Goal: Information Seeking & Learning: Learn about a topic

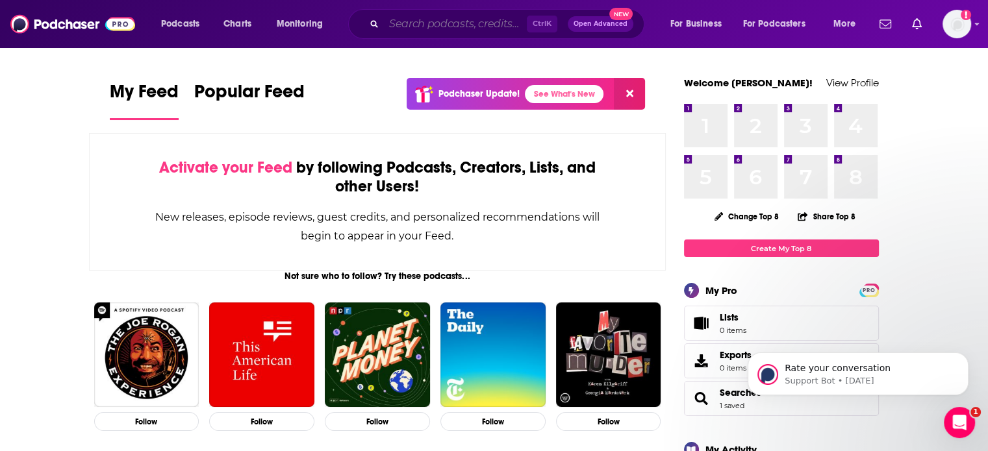
click at [433, 31] on input "Search podcasts, credits, & more..." at bounding box center [455, 24] width 143 height 21
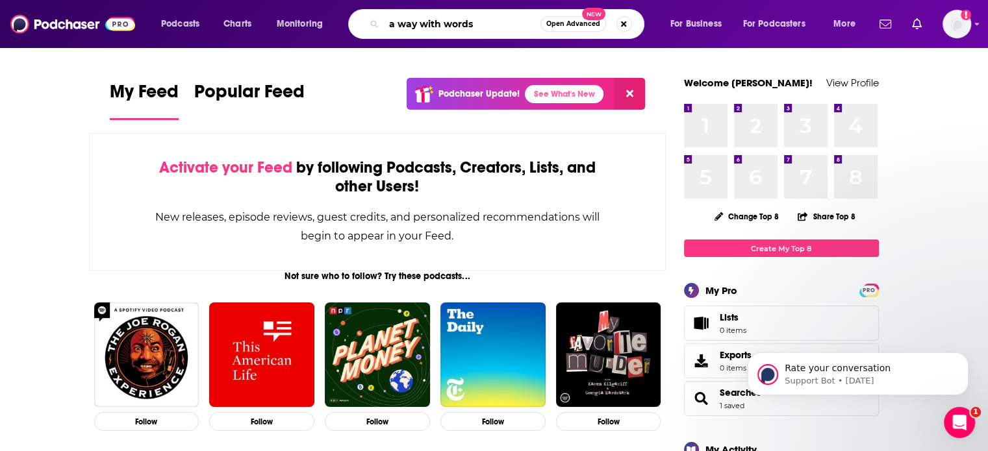
type input "a way with words"
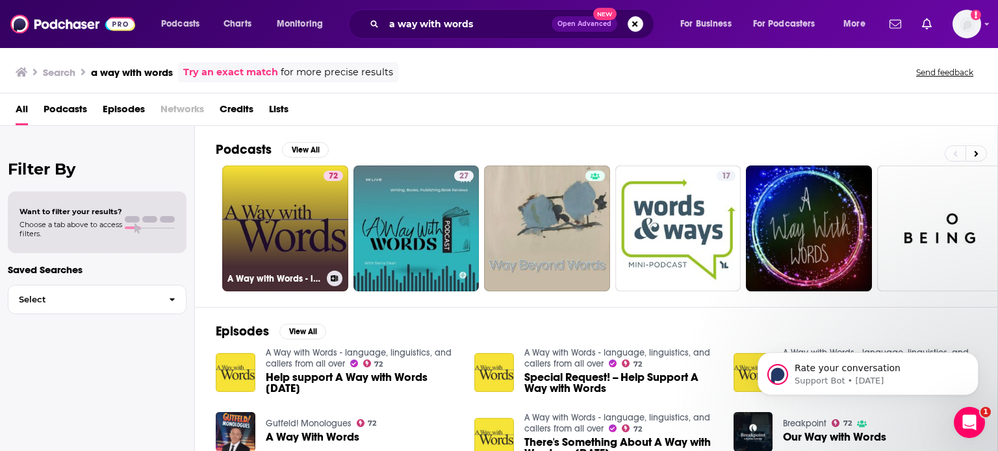
click at [287, 223] on link "72 A Way with Words - language, linguistics, and callers from all over" at bounding box center [285, 229] width 126 height 126
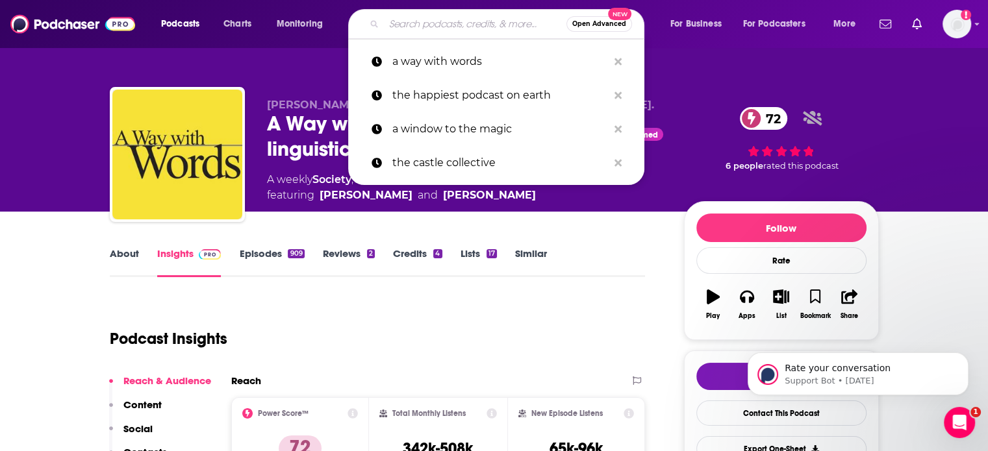
click at [460, 28] on input "Search podcasts, credits, & more..." at bounding box center [475, 24] width 183 height 21
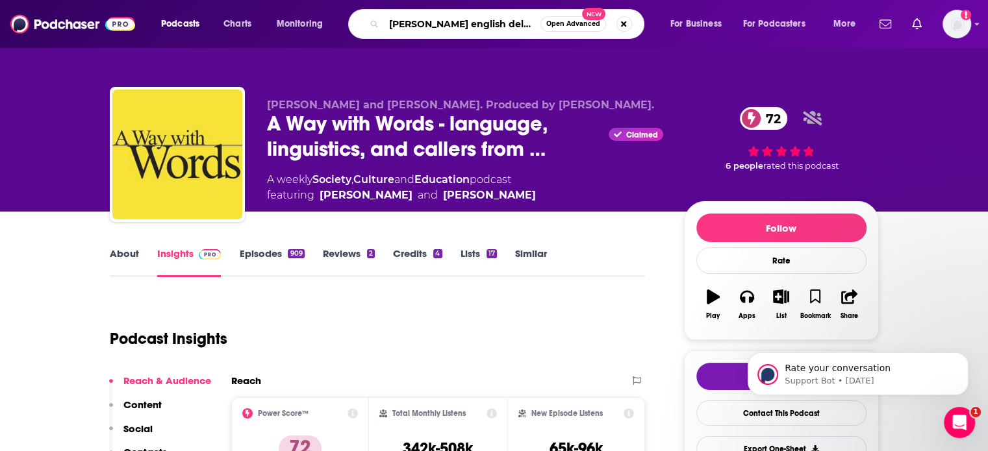
type input "[PERSON_NAME] english delight"
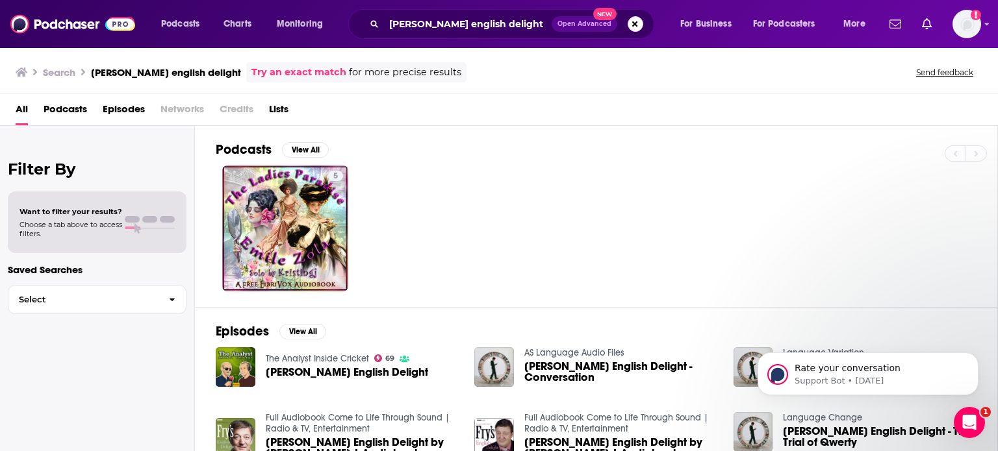
click at [342, 375] on span "[PERSON_NAME] English Delight" at bounding box center [347, 372] width 162 height 11
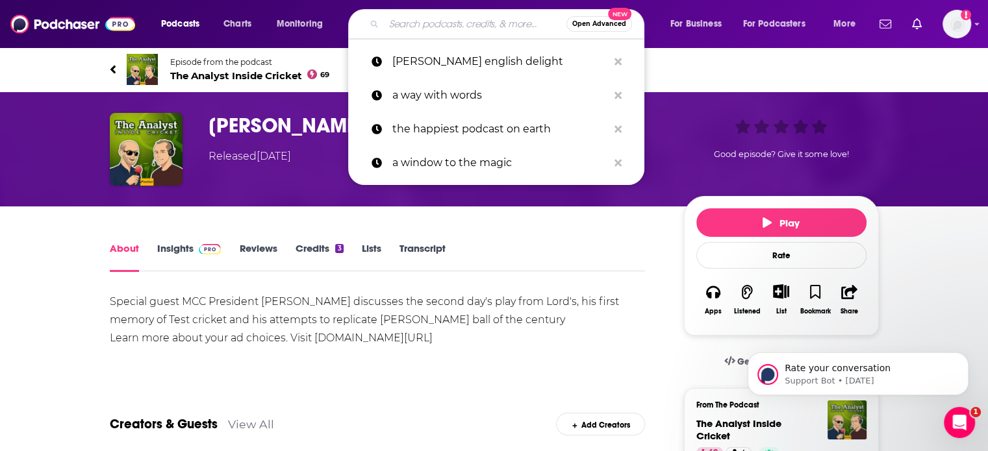
click at [425, 24] on input "Search podcasts, credits, & more..." at bounding box center [475, 24] width 183 height 21
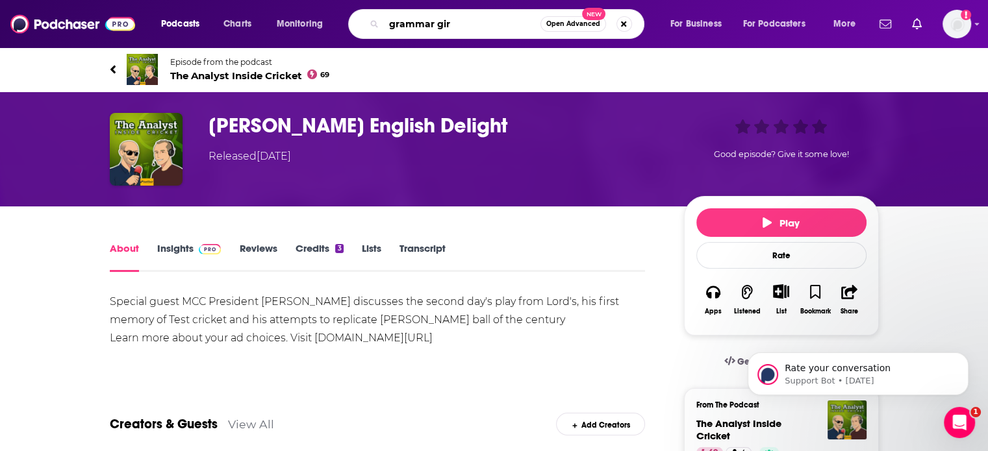
type input "grammar girl"
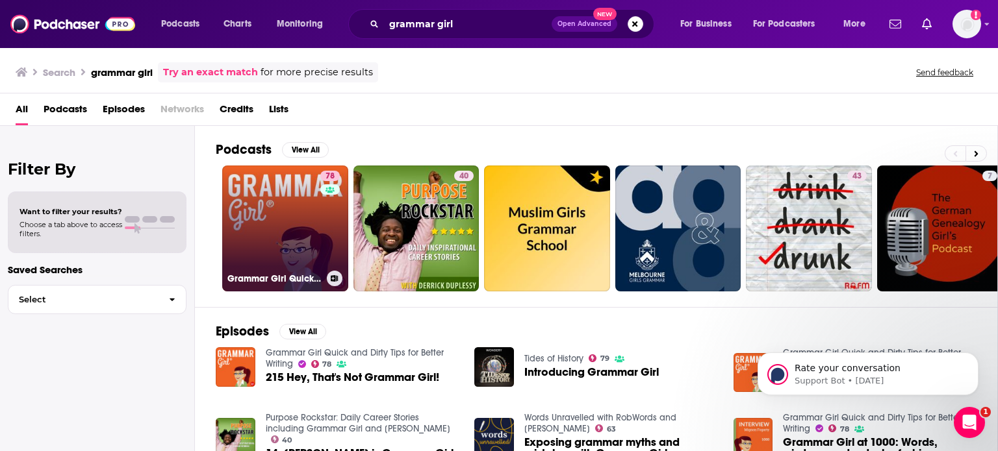
click at [275, 205] on link "78 Grammar Girl Quick and Dirty Tips for Better Writing" at bounding box center [285, 229] width 126 height 126
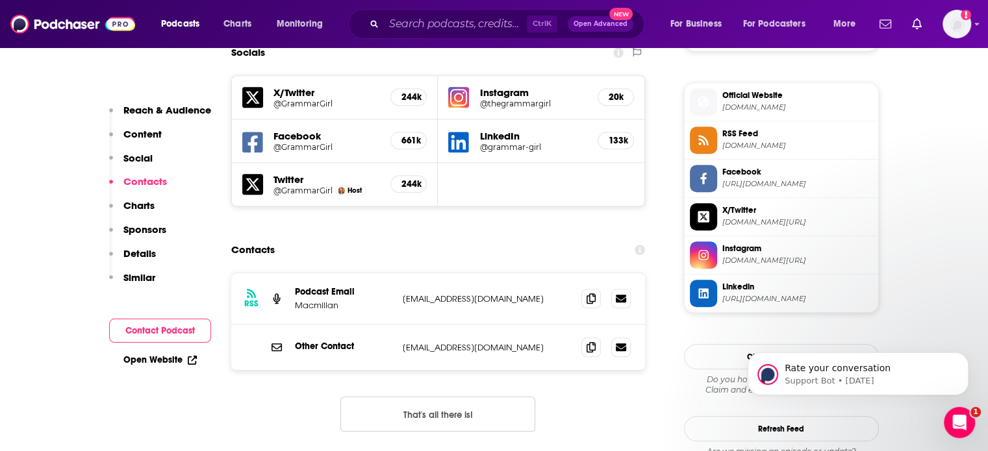
scroll to position [1193, 0]
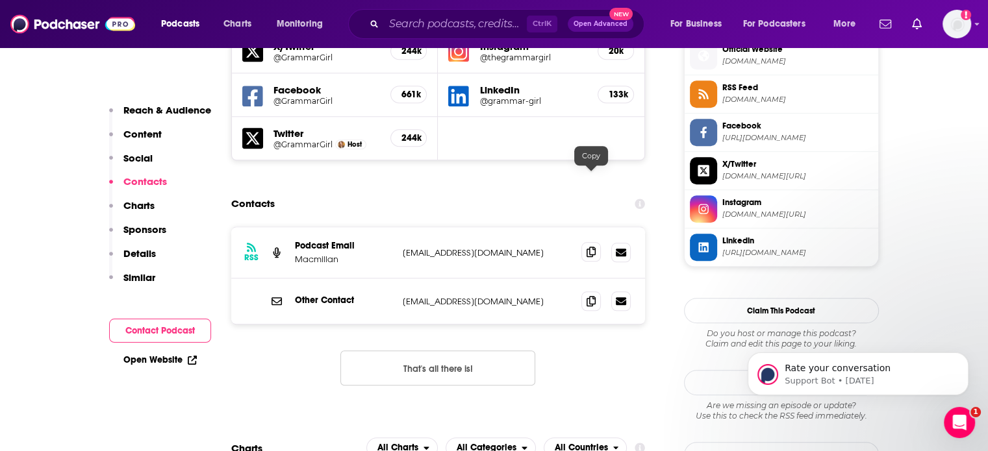
click at [592, 247] on icon at bounding box center [591, 252] width 9 height 10
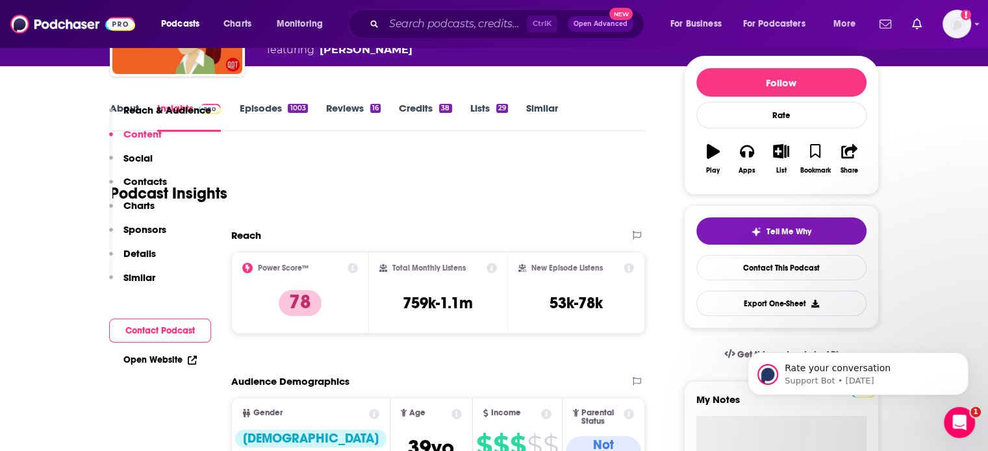
scroll to position [25, 0]
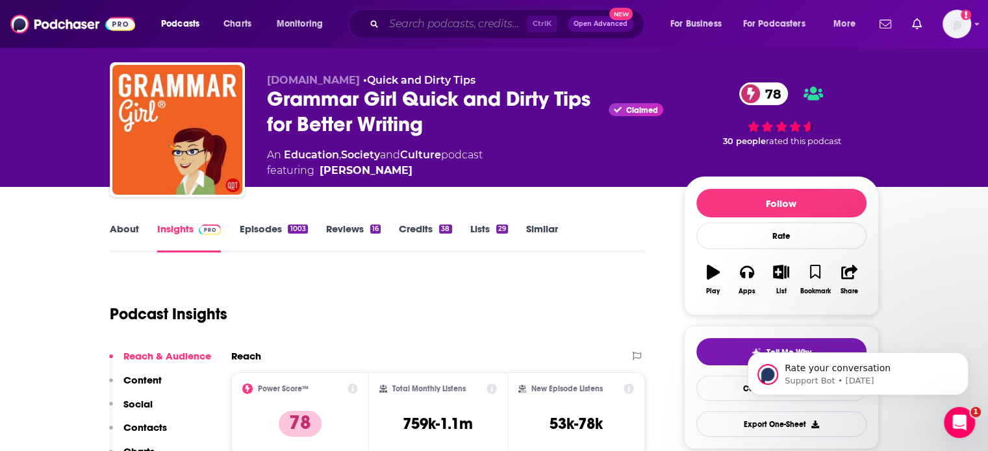
click at [481, 31] on input "Search podcasts, credits, & more..." at bounding box center [455, 24] width 143 height 21
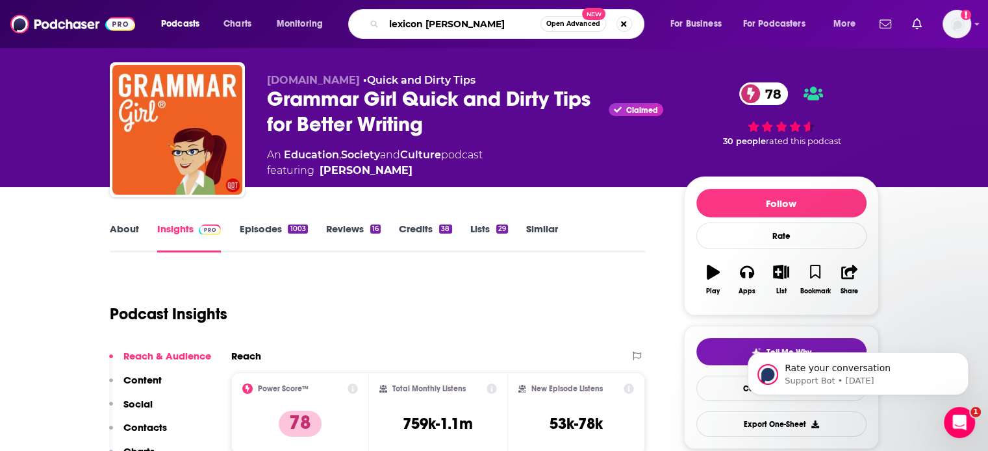
type input "lexicon valley"
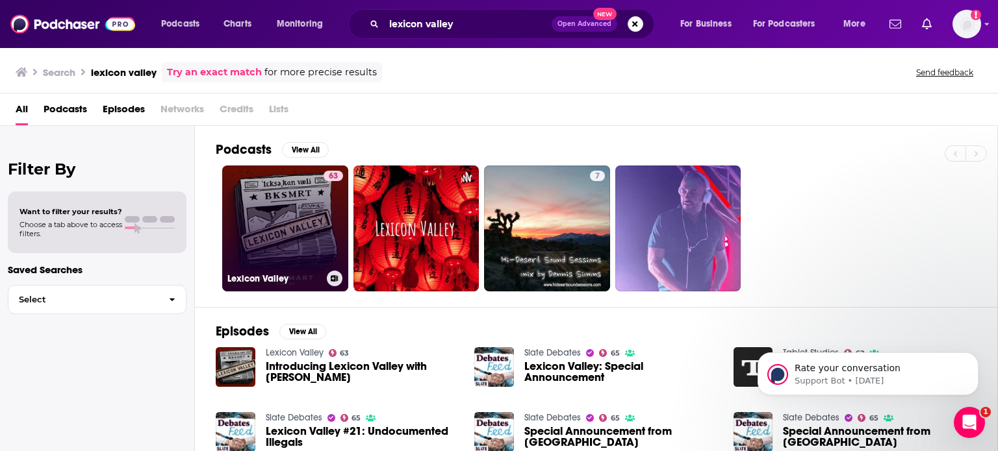
click at [320, 198] on link "63 Lexicon Valley" at bounding box center [285, 229] width 126 height 126
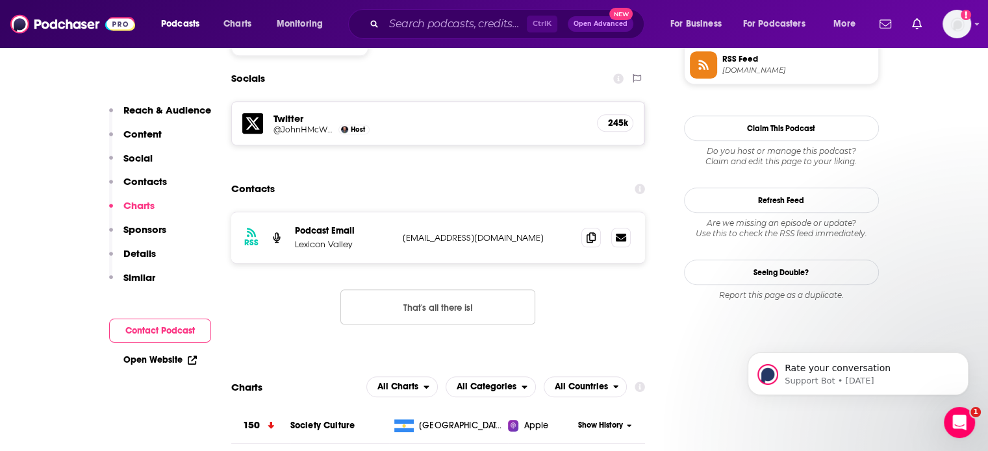
scroll to position [1129, 0]
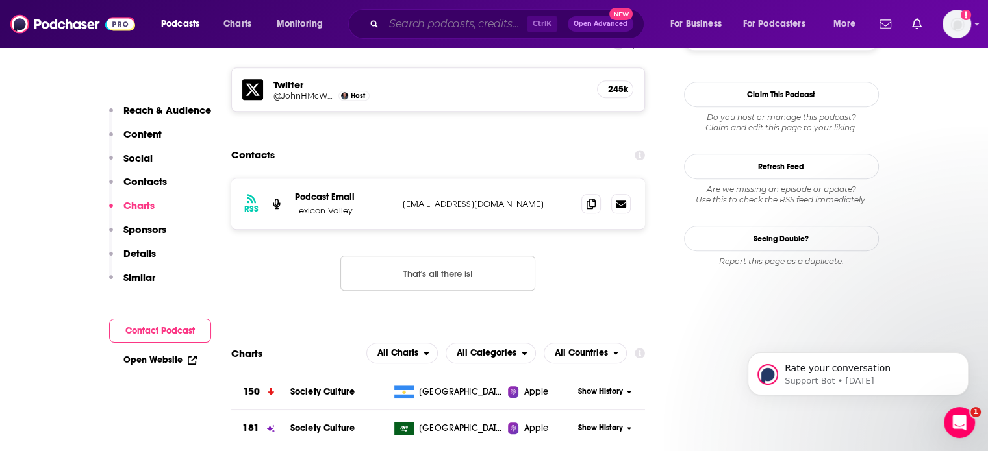
click at [481, 21] on input "Search podcasts, credits, & more..." at bounding box center [455, 24] width 143 height 21
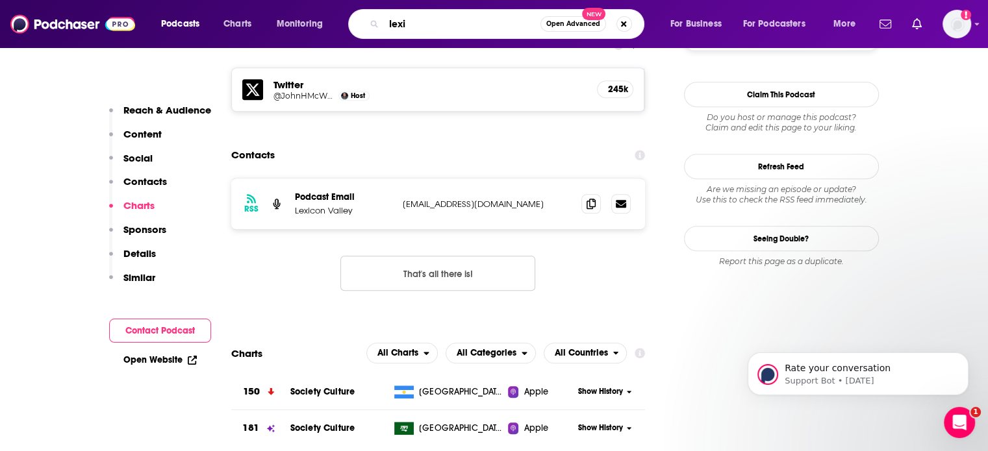
type input "lexis"
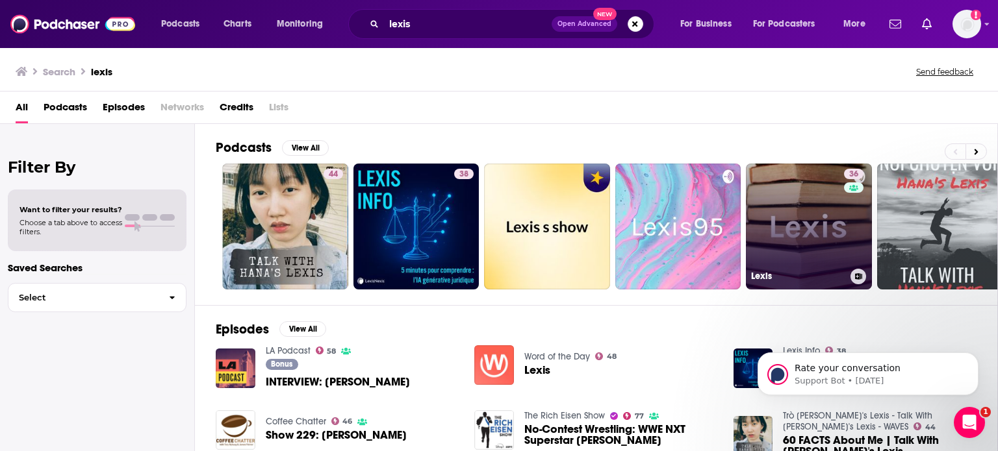
click at [771, 203] on link "36 Lexis" at bounding box center [809, 227] width 126 height 126
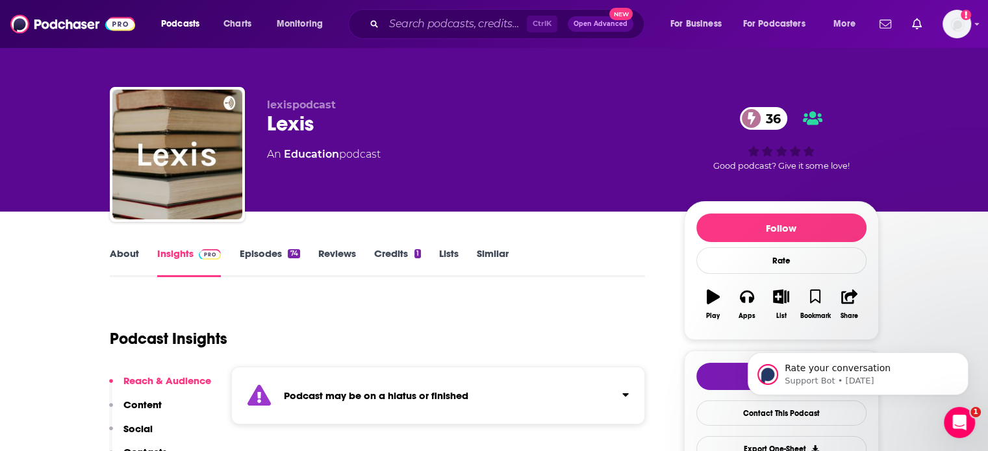
click at [128, 254] on link "About" at bounding box center [124, 262] width 29 height 30
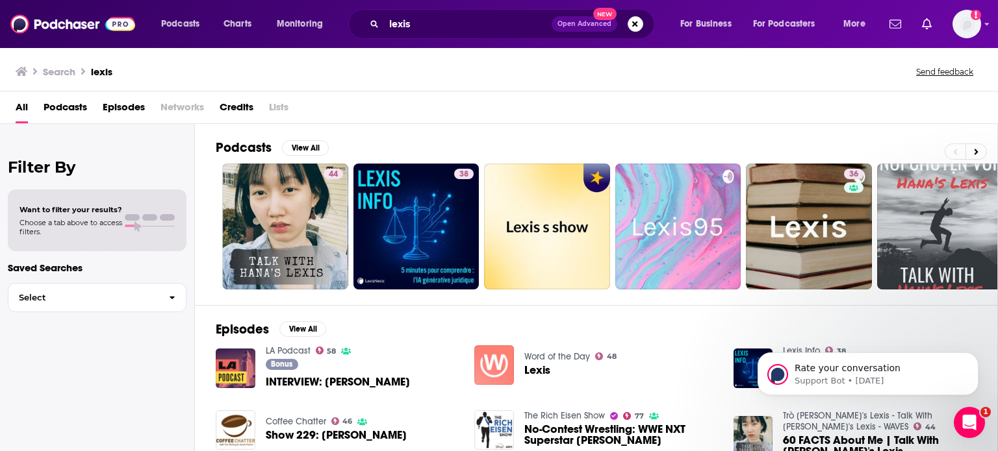
click at [500, 361] on img "Lexis" at bounding box center [494, 366] width 40 height 40
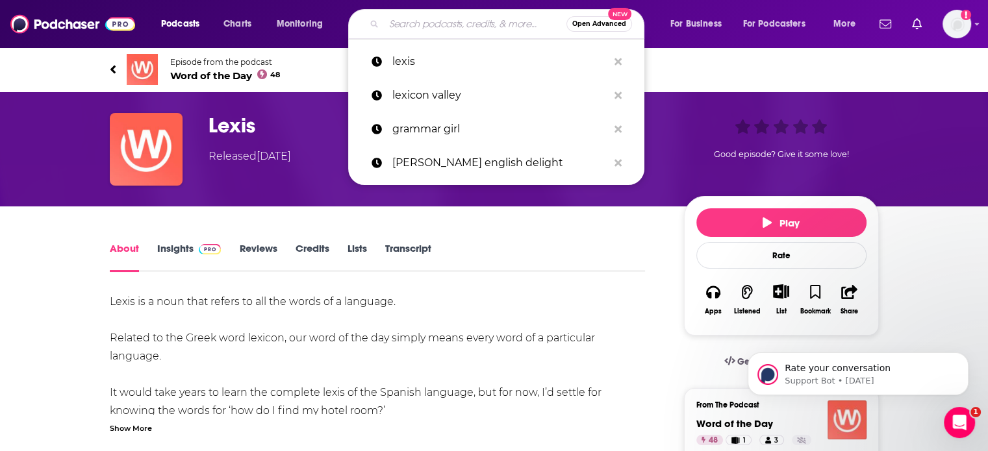
click at [463, 30] on input "Search podcasts, credits, & more..." at bounding box center [475, 24] width 183 height 21
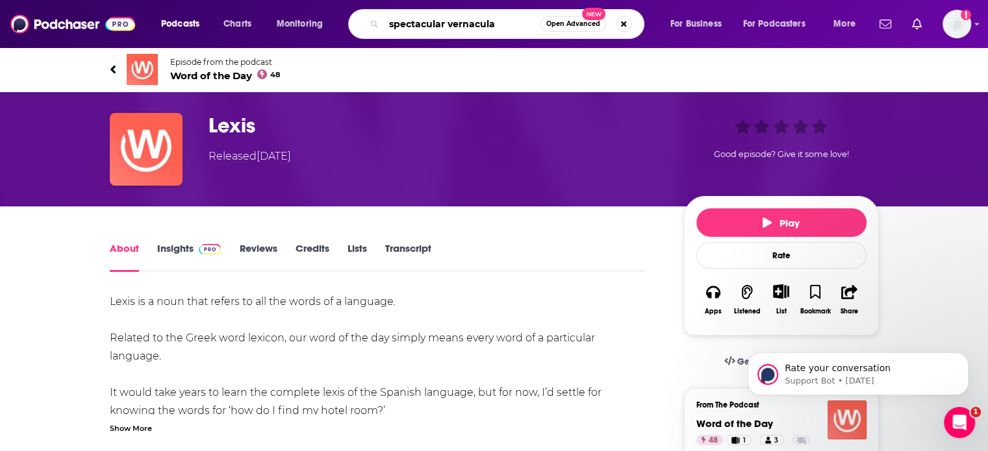
type input "spectacular vernacular"
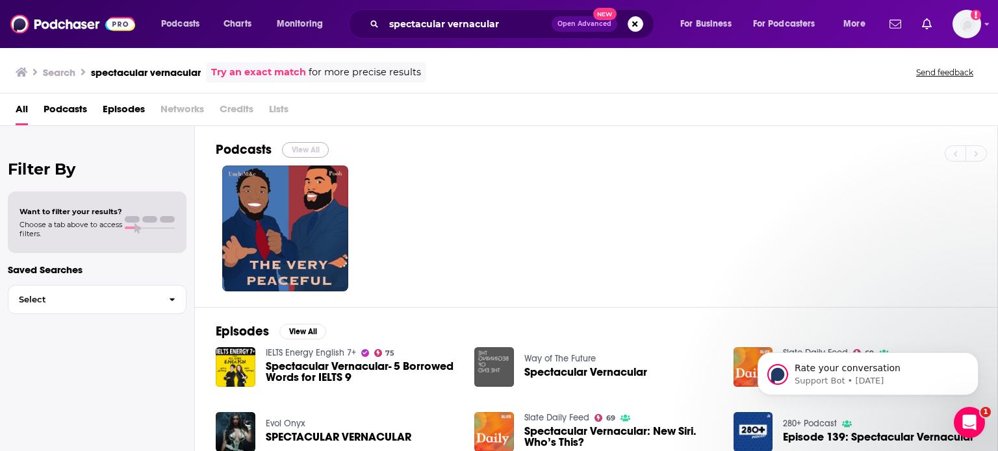
click at [310, 153] on button "View All" at bounding box center [305, 150] width 47 height 16
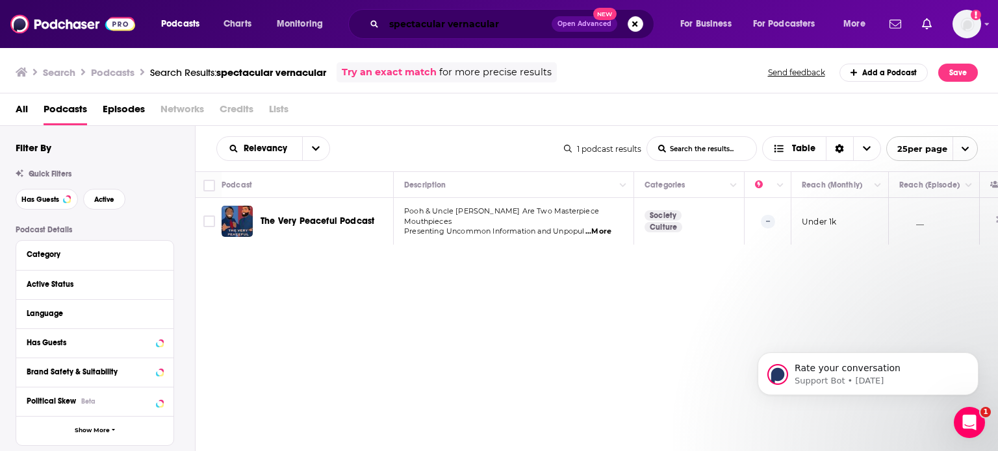
click at [513, 23] on input "spectacular vernacular" at bounding box center [468, 24] width 168 height 21
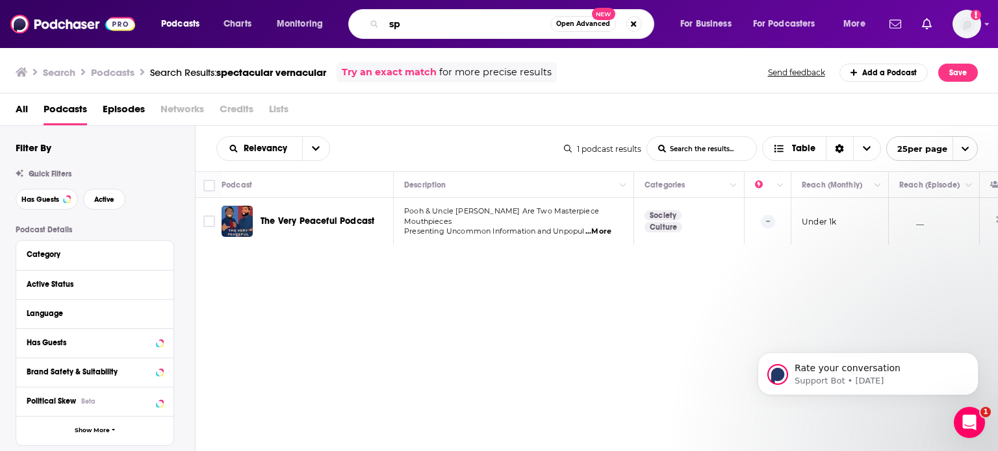
type input "s"
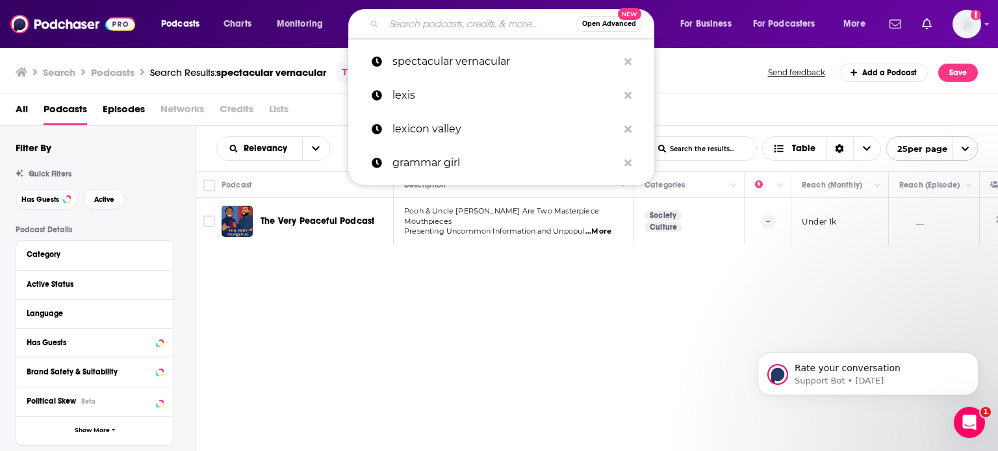
paste input "Spectacular Vernacular"
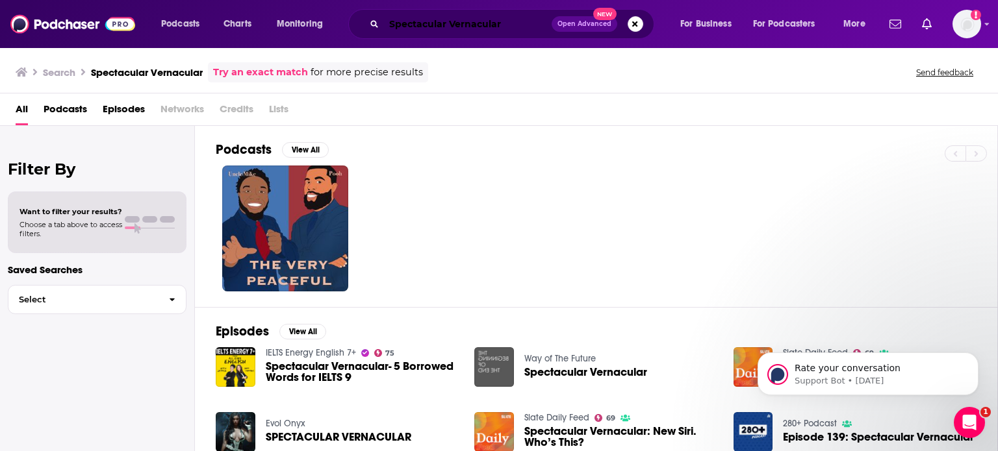
click at [513, 22] on input "Spectacular Vernacular" at bounding box center [468, 24] width 168 height 21
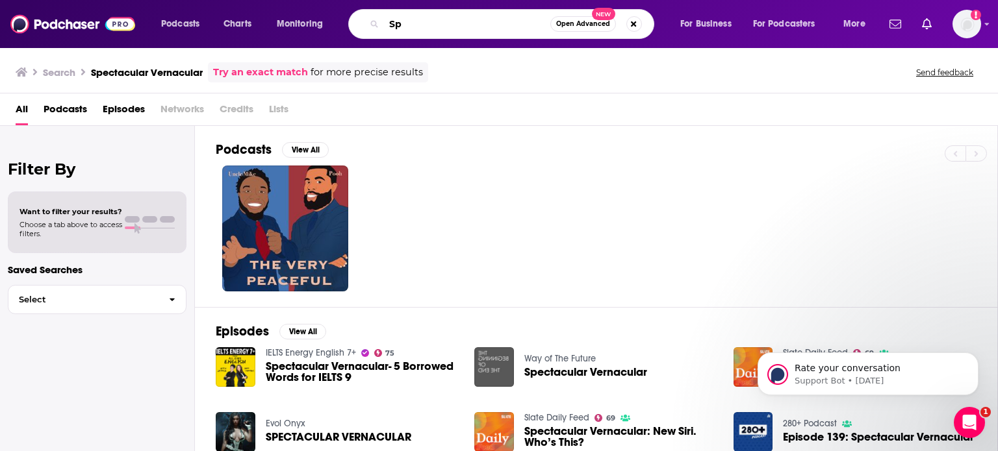
type input "S"
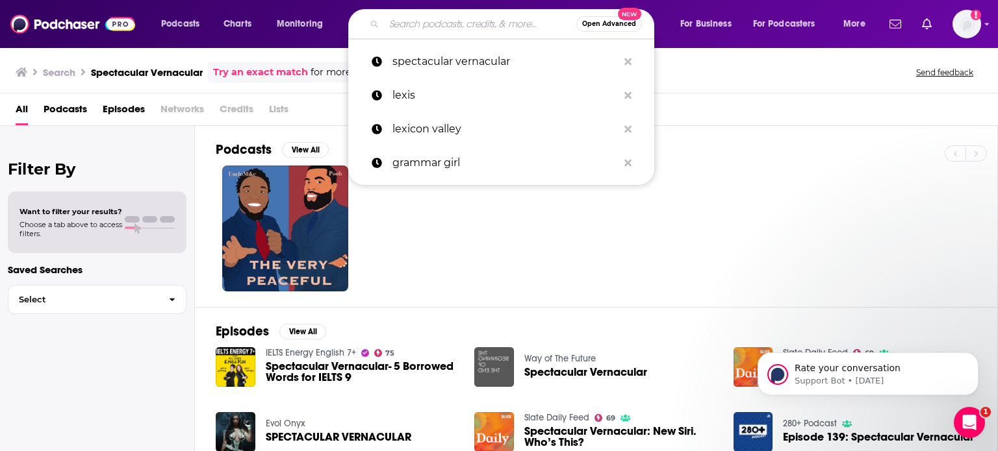
paste input "That’s what they say"
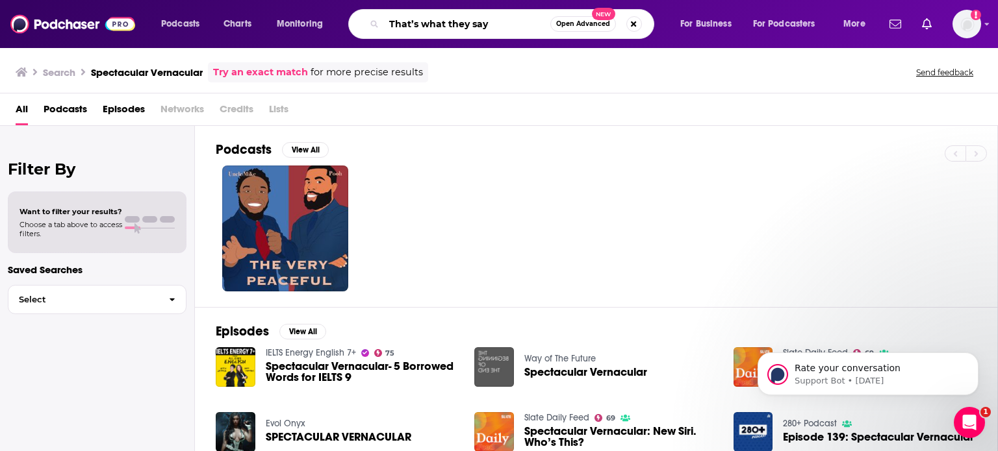
type input "That’s what they say"
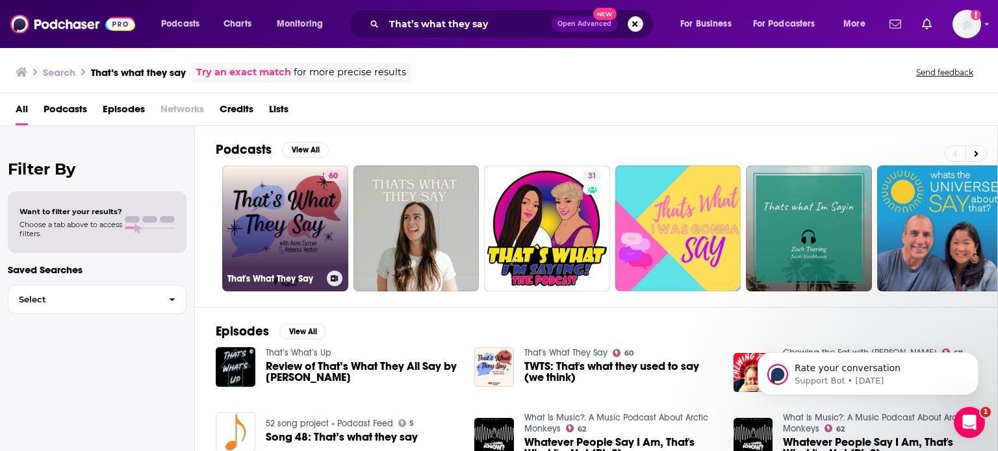
click at [327, 205] on div "60" at bounding box center [332, 221] width 19 height 100
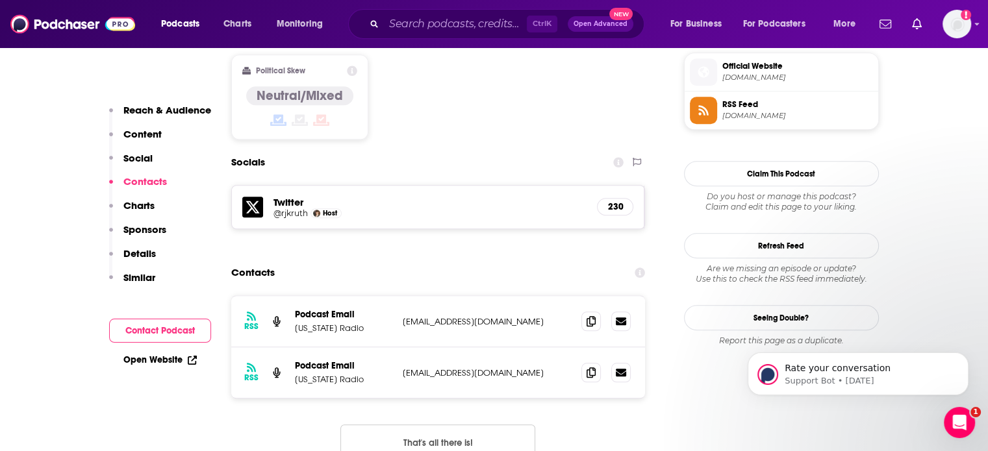
scroll to position [1066, 0]
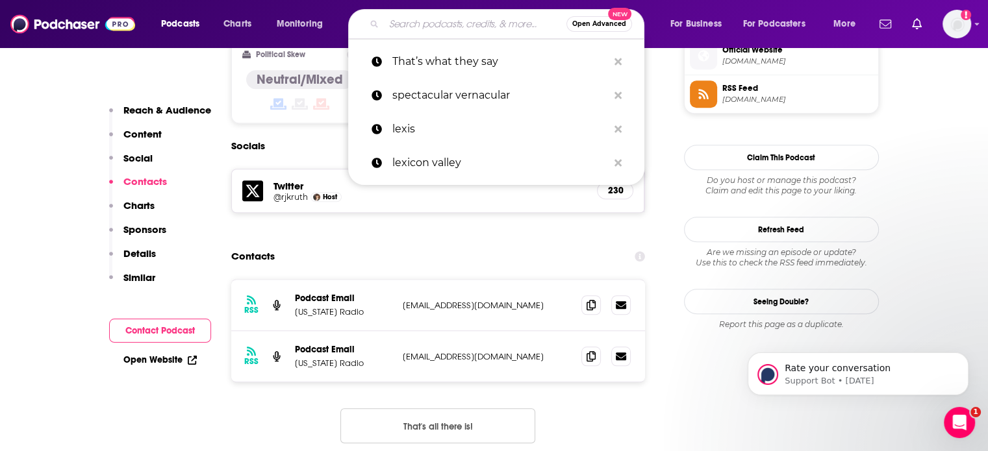
click at [469, 26] on input "Search podcasts, credits, & more..." at bounding box center [475, 24] width 183 height 21
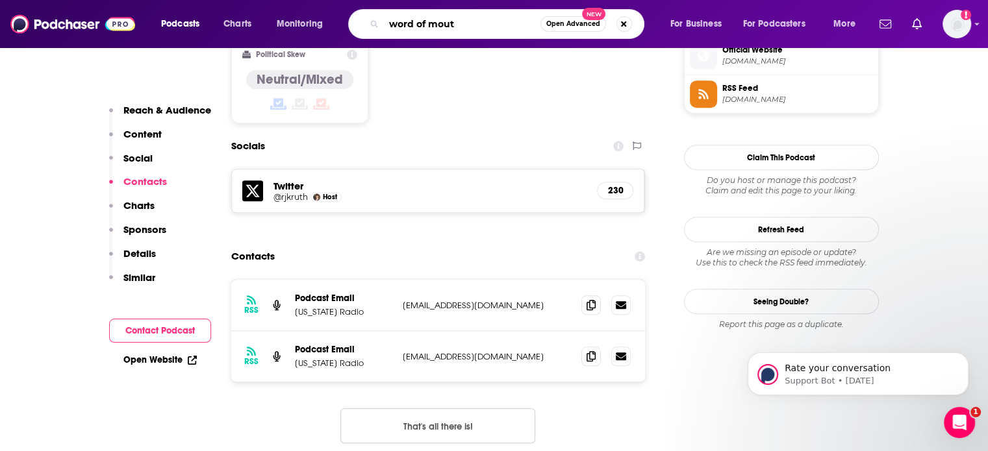
type input "word of mouth"
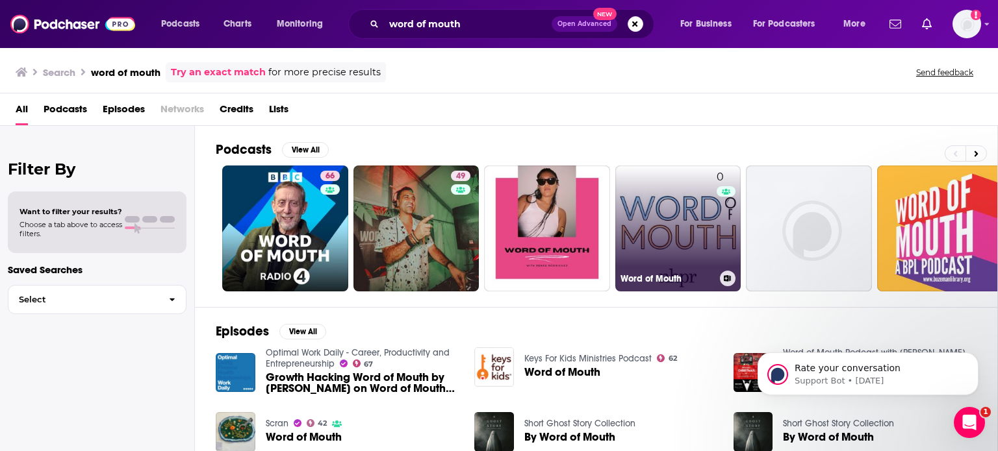
click at [679, 202] on link "0 Word of Mouth" at bounding box center [678, 229] width 126 height 126
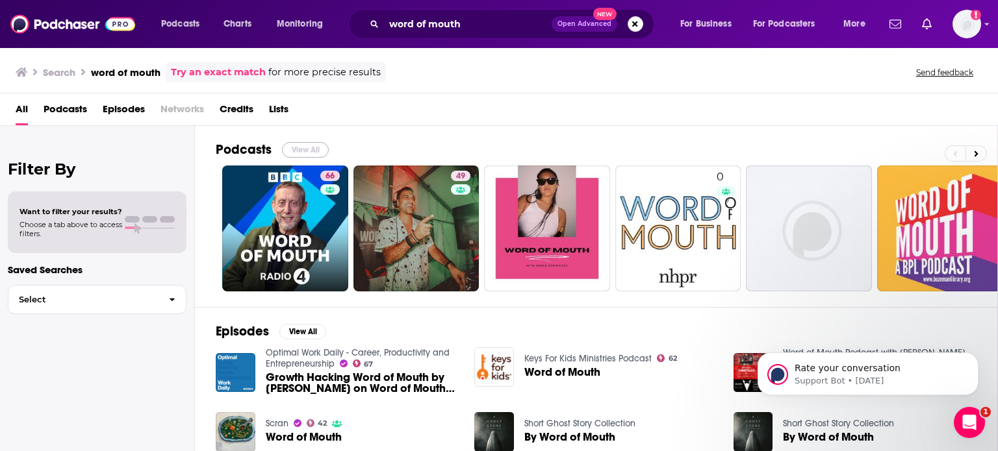
click at [304, 149] on button "View All" at bounding box center [305, 150] width 47 height 16
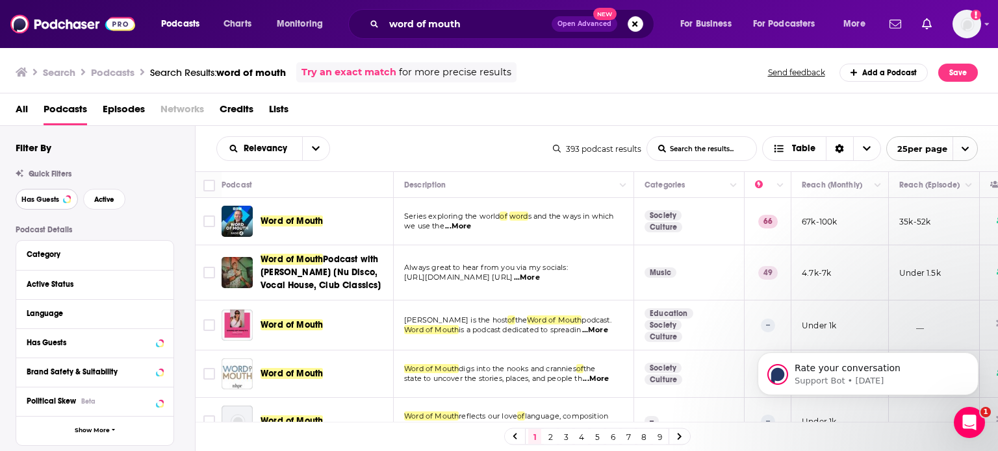
click at [45, 199] on span "Has Guests" at bounding box center [40, 199] width 38 height 7
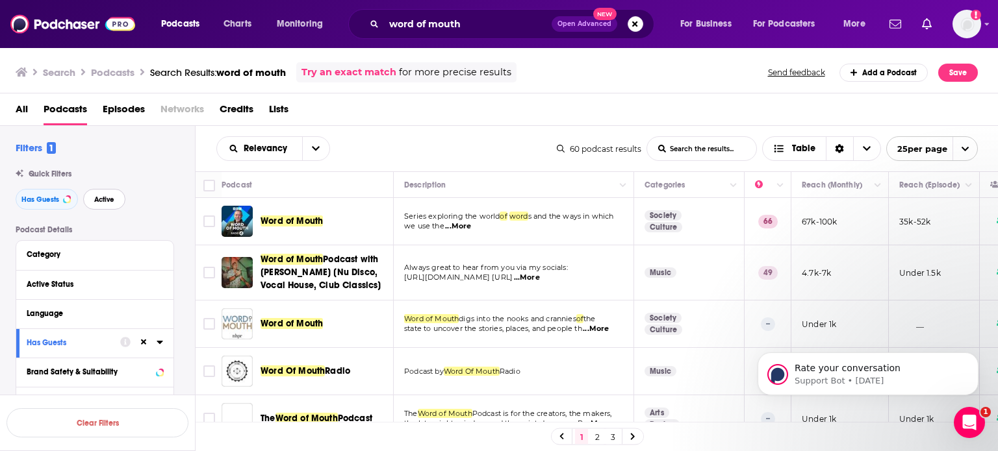
click at [112, 200] on span "Active" at bounding box center [104, 199] width 20 height 7
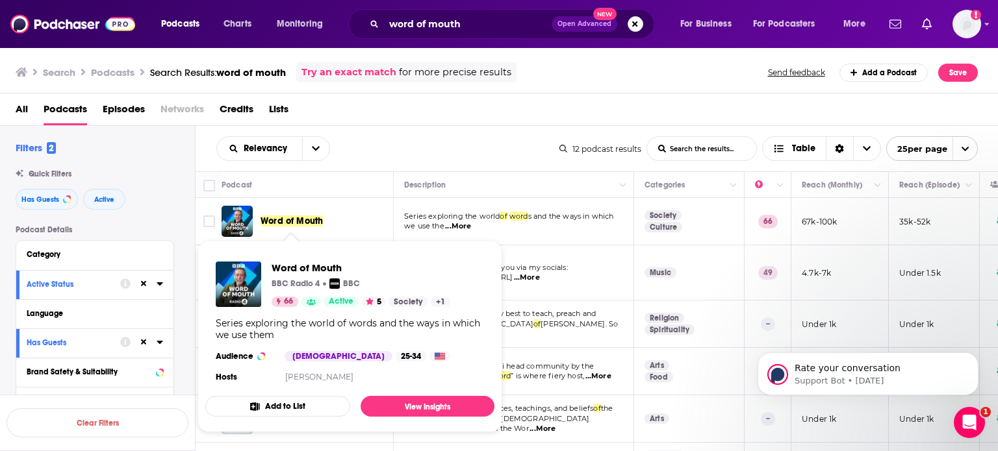
click at [273, 219] on span "Word of Mouth" at bounding box center [291, 221] width 62 height 11
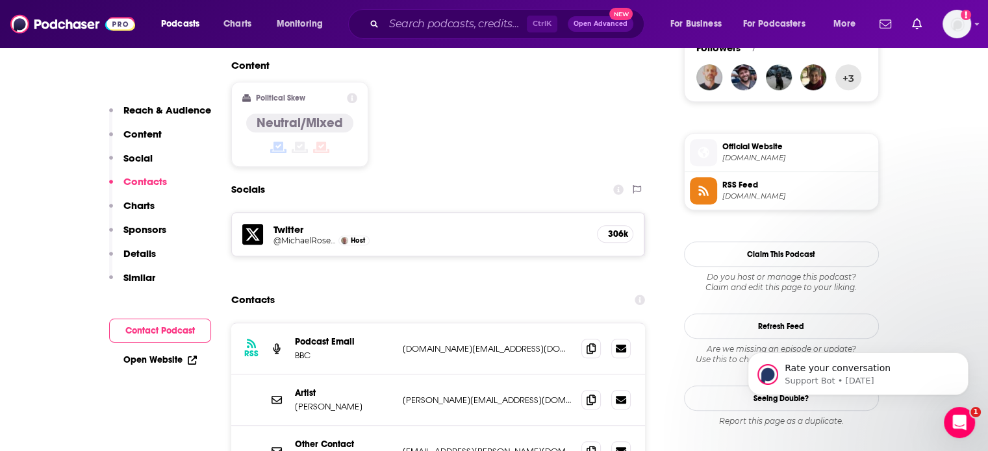
scroll to position [1169, 0]
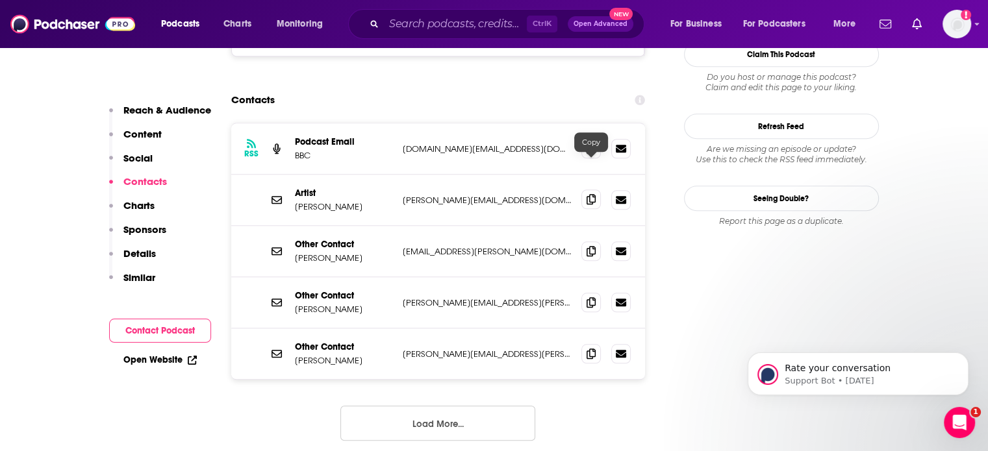
click at [590, 194] on icon at bounding box center [591, 199] width 9 height 10
click at [591, 246] on icon at bounding box center [591, 251] width 9 height 10
click at [593, 297] on icon at bounding box center [591, 302] width 9 height 10
click at [589, 348] on icon at bounding box center [591, 353] width 9 height 10
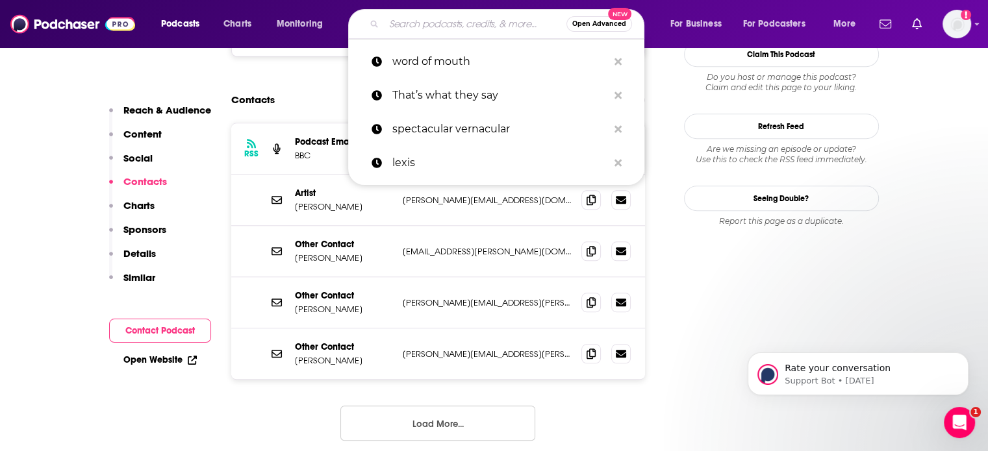
click at [468, 26] on input "Search podcasts, credits, & more..." at bounding box center [475, 24] width 183 height 21
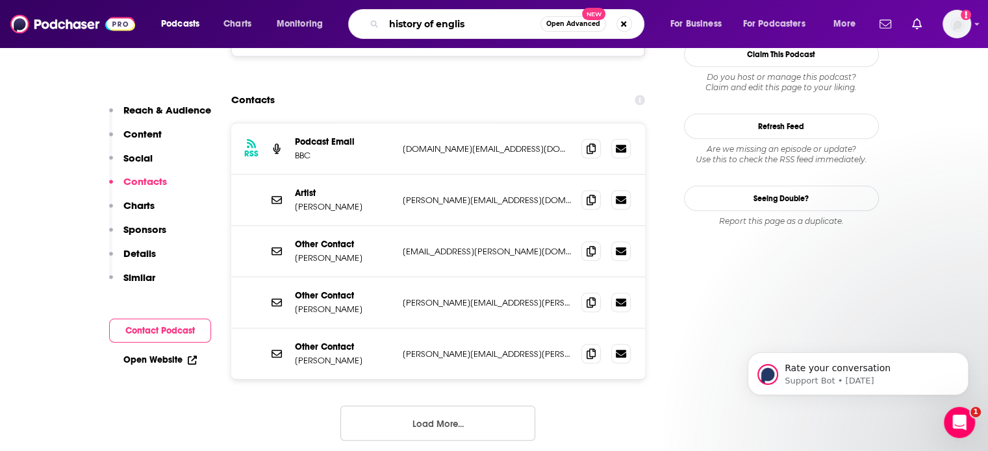
type input "history of english"
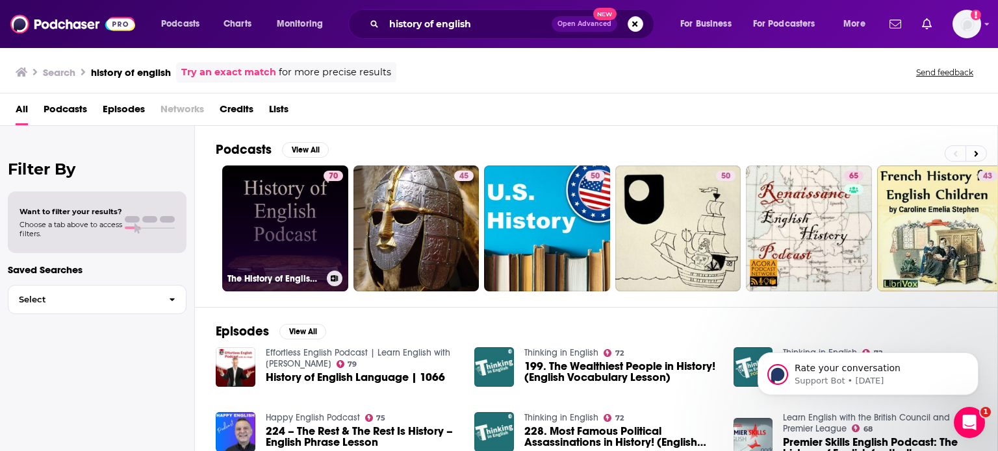
click at [287, 203] on link "70 The History of English Podcast" at bounding box center [285, 229] width 126 height 126
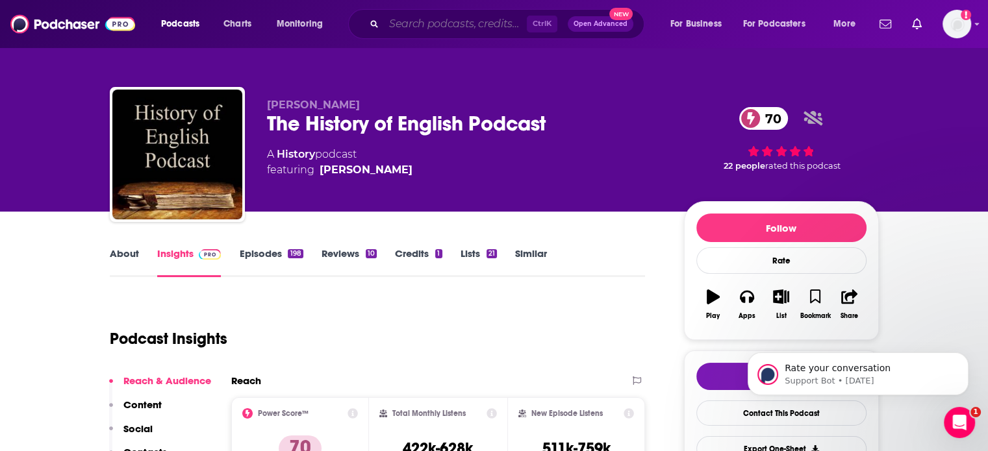
click at [438, 23] on input "Search podcasts, credits, & more..." at bounding box center [455, 24] width 143 height 21
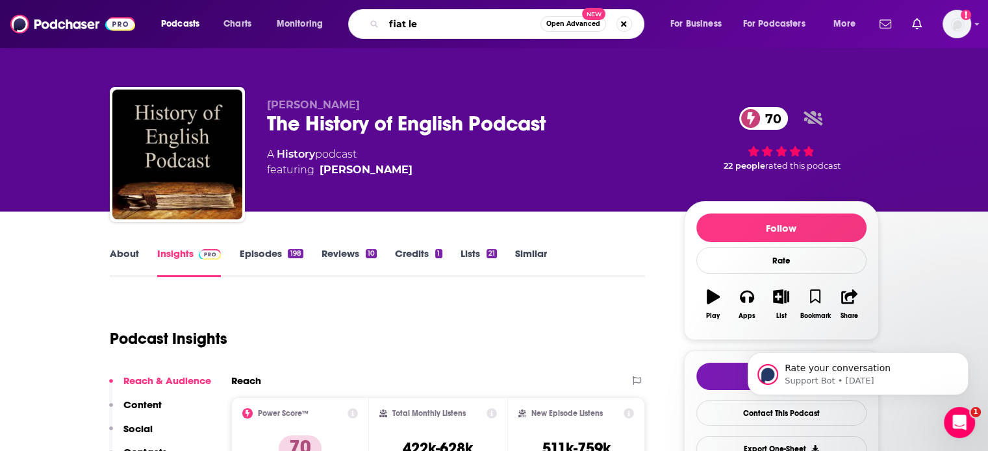
type input "fiat lex"
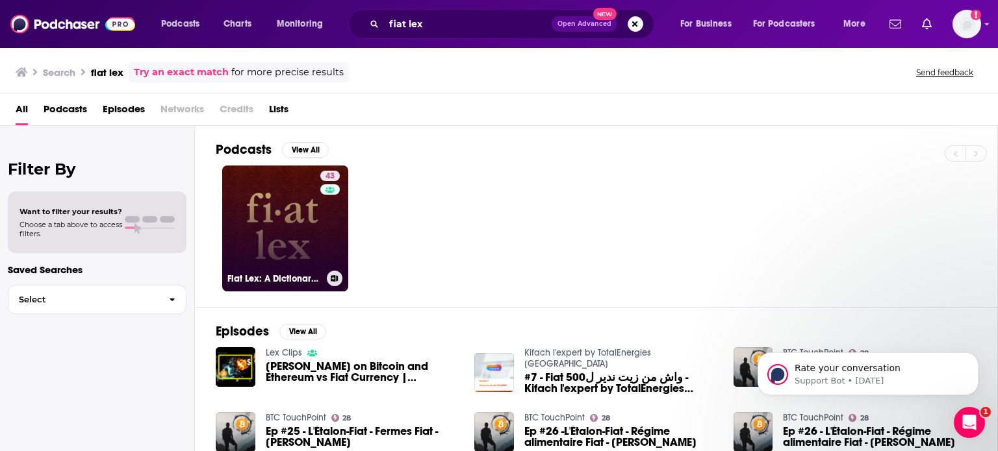
click at [273, 194] on link "43 Fiat Lex: A Dictionary Podcast" at bounding box center [285, 229] width 126 height 126
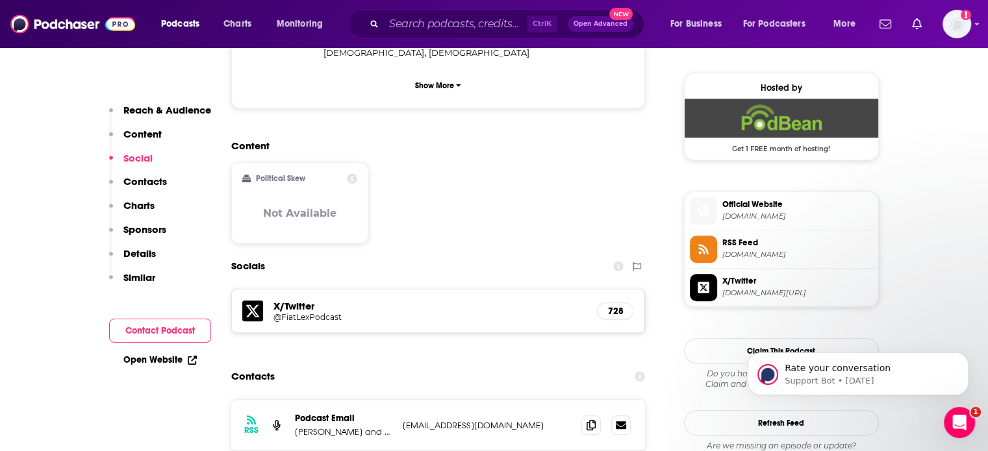
scroll to position [1036, 0]
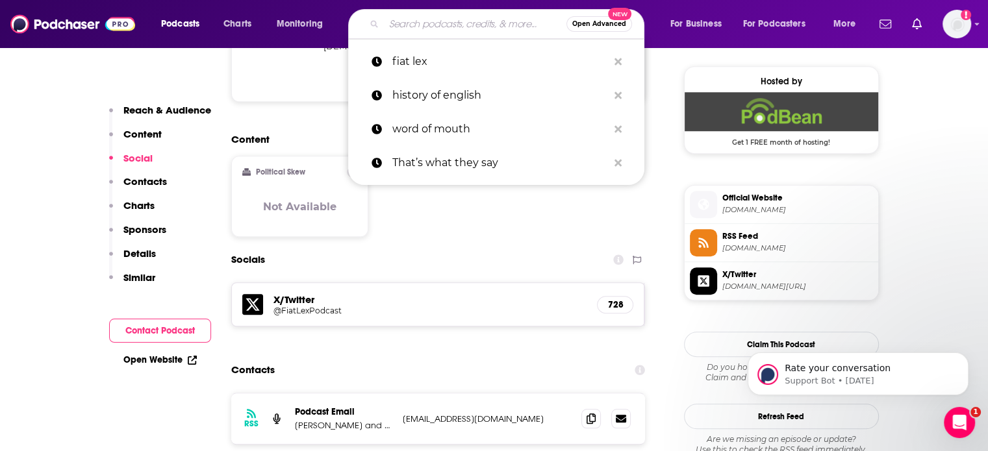
click at [505, 23] on input "Search podcasts, credits, & more..." at bounding box center [475, 24] width 183 height 21
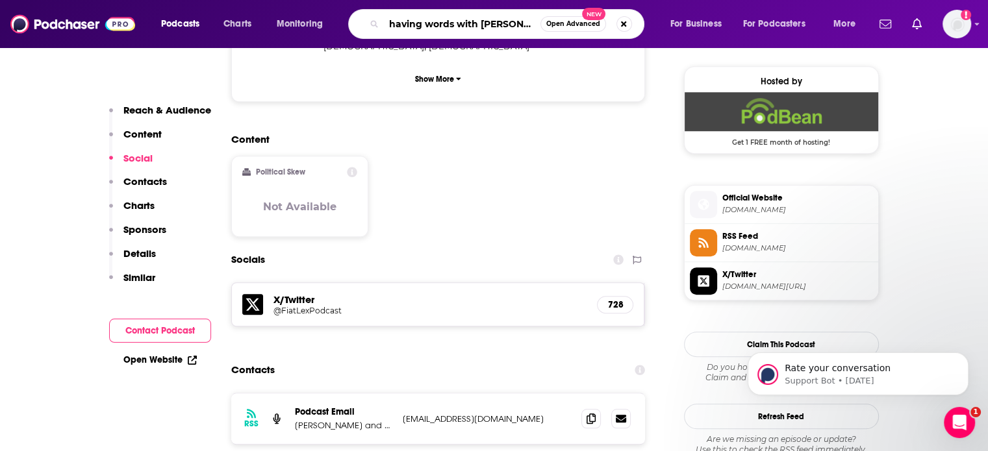
type input "having words with [PERSON_NAME]"
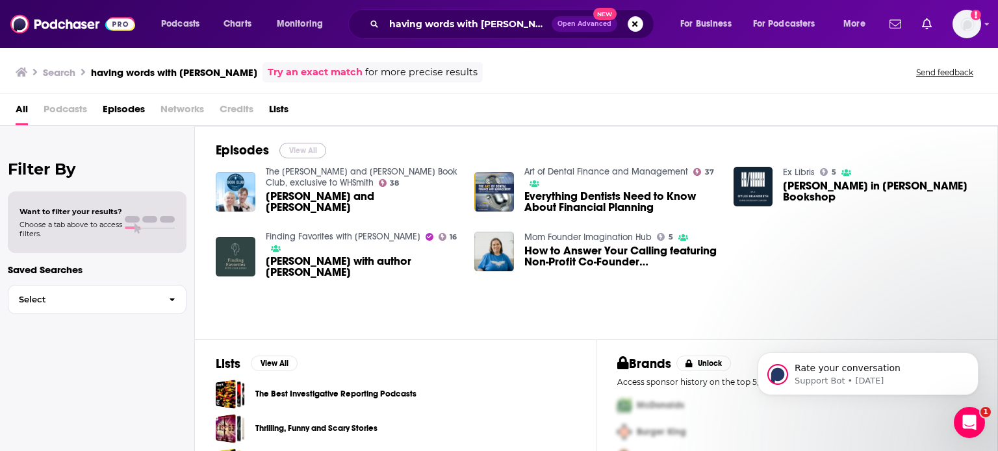
click at [305, 145] on button "View All" at bounding box center [302, 151] width 47 height 16
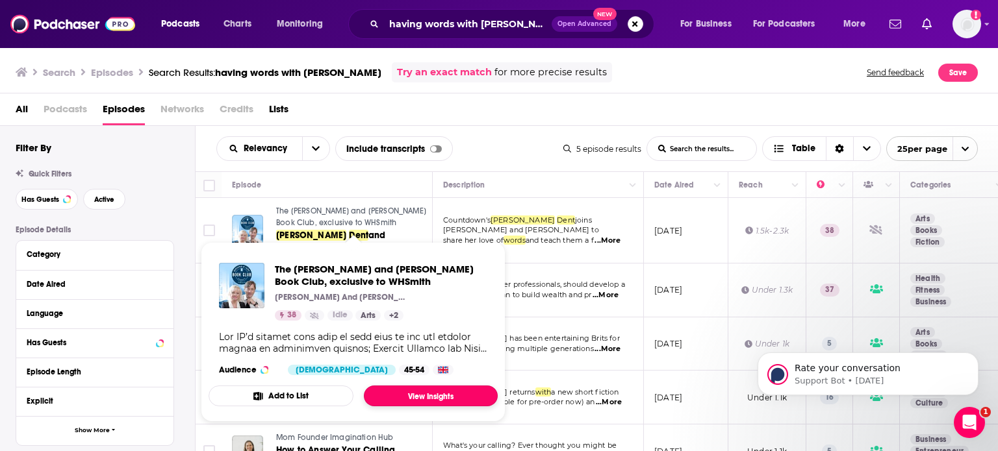
click at [408, 394] on link "View Insights" at bounding box center [431, 396] width 134 height 21
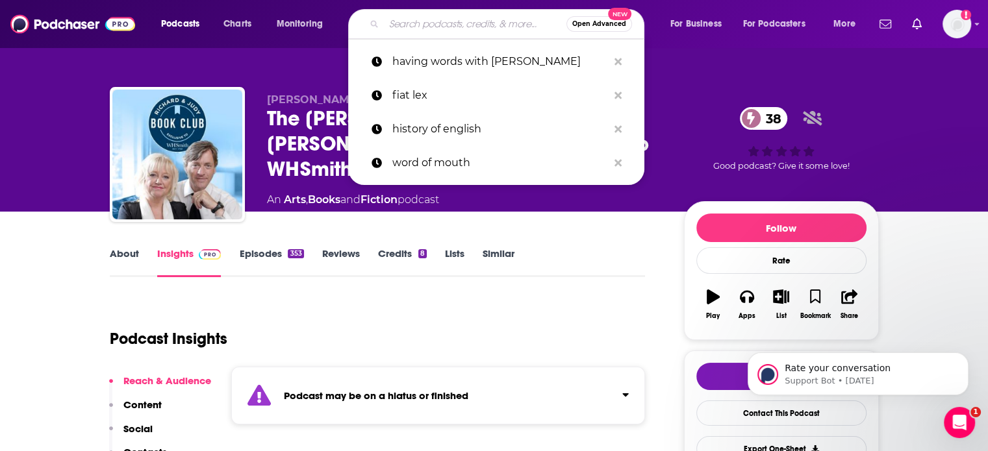
click at [488, 29] on input "Search podcasts, credits, & more..." at bounding box center [475, 24] width 183 height 21
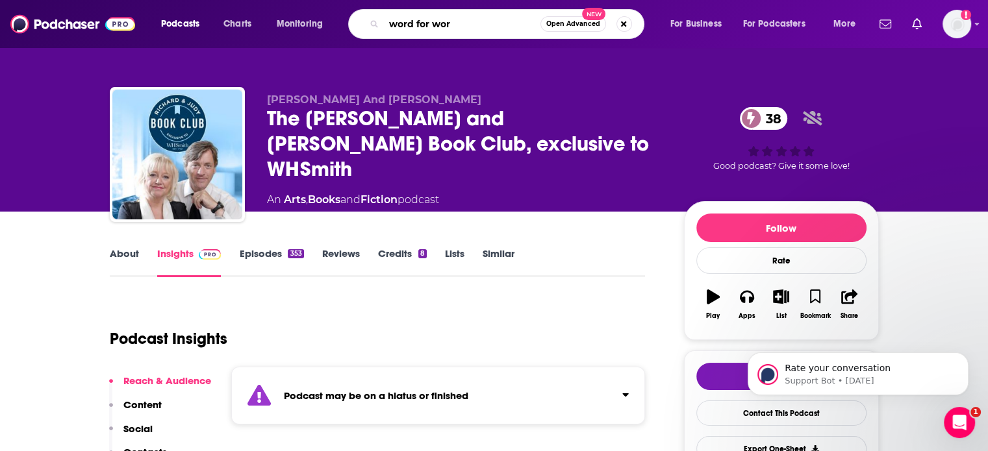
type input "word for word"
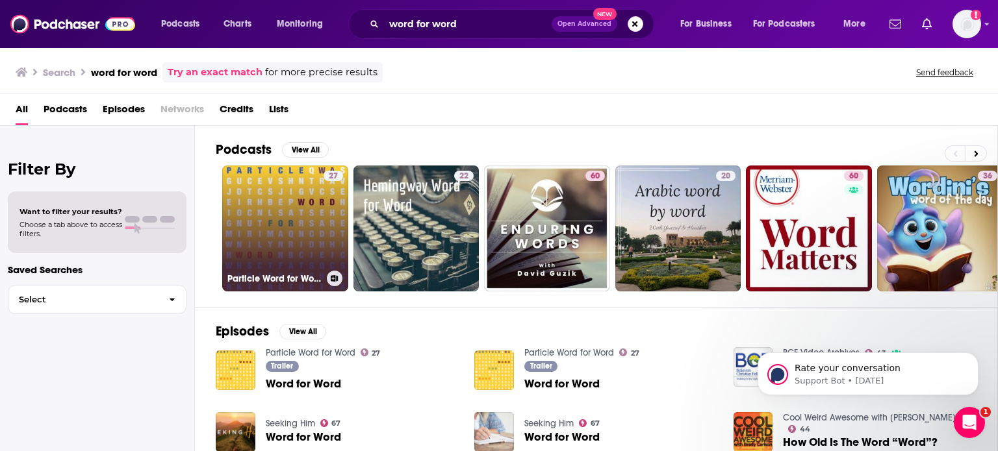
click at [300, 186] on link "27 Particle Word for Word" at bounding box center [285, 229] width 126 height 126
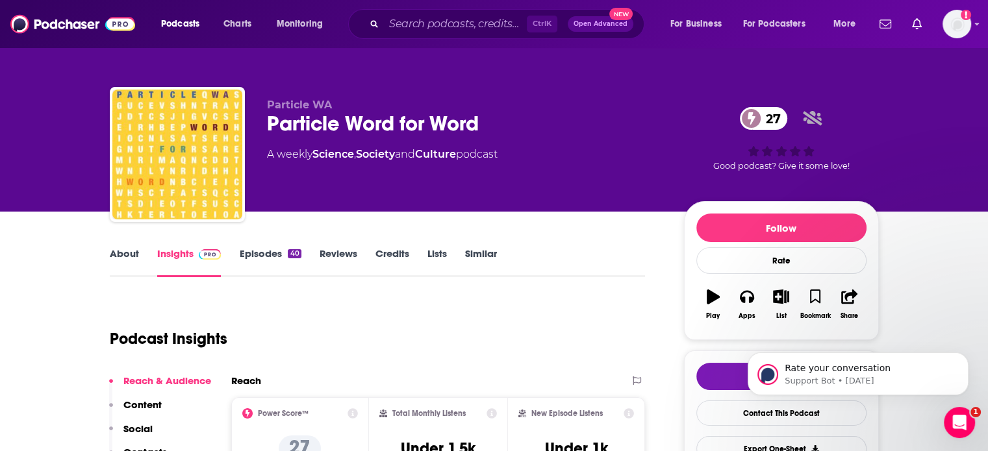
click at [129, 253] on link "About" at bounding box center [124, 262] width 29 height 30
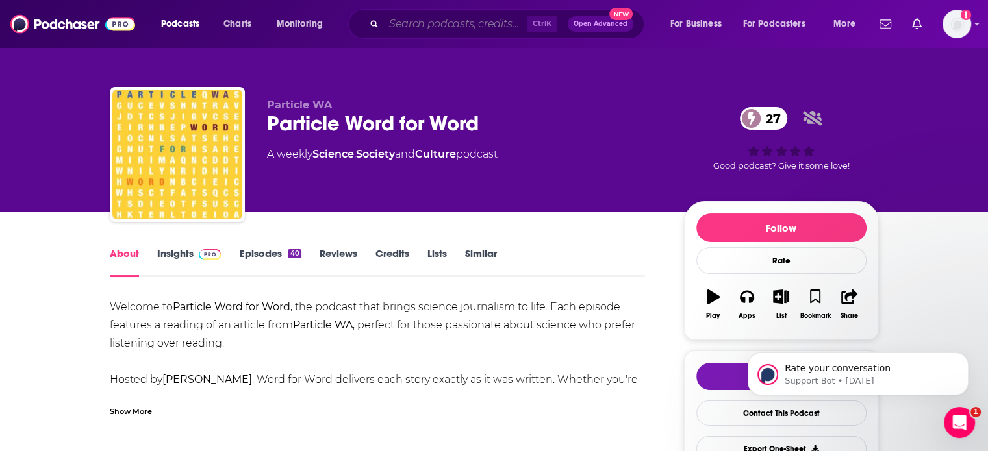
click at [476, 28] on input "Search podcasts, credits, & more..." at bounding box center [455, 24] width 143 height 21
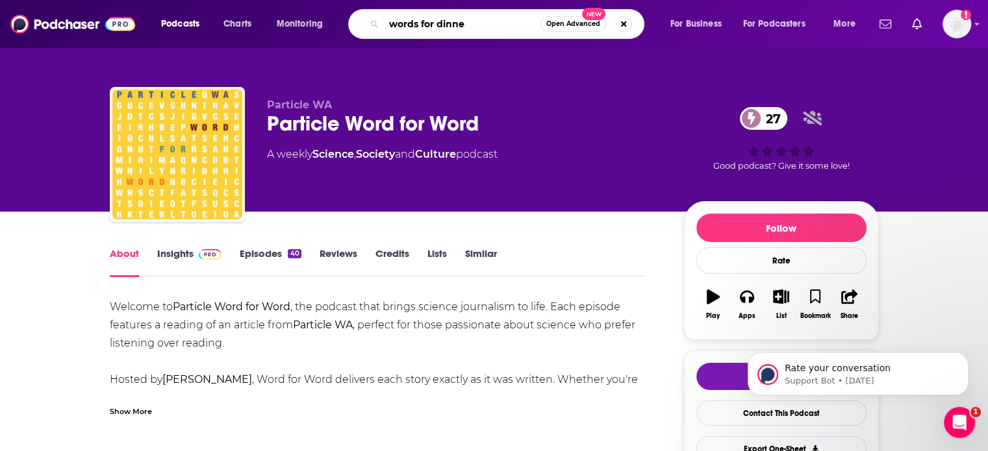
type input "words for dinner"
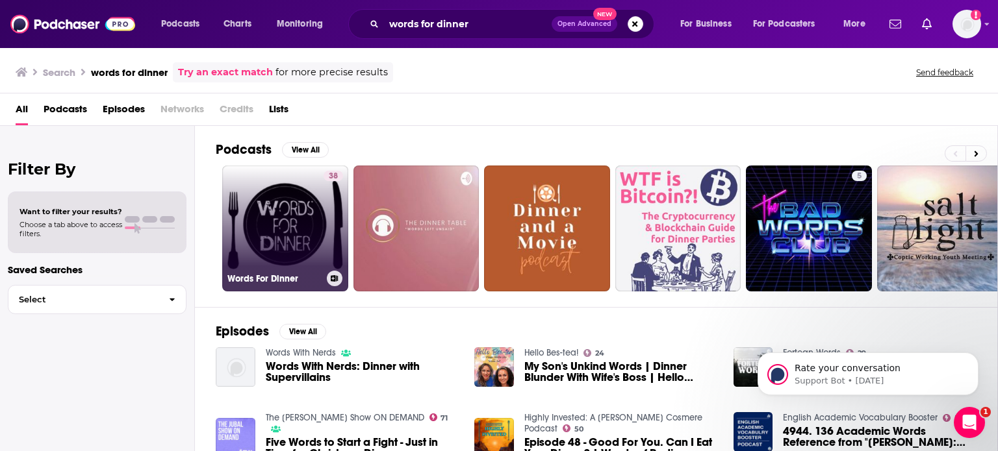
click at [305, 219] on link "38 Words For Dinner" at bounding box center [285, 229] width 126 height 126
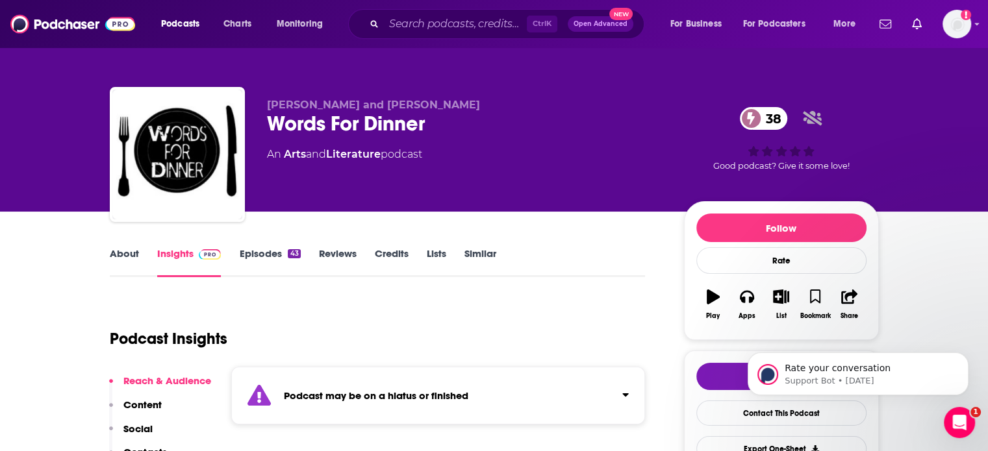
click at [422, 35] on div "Ctrl K Open Advanced New" at bounding box center [496, 24] width 296 height 30
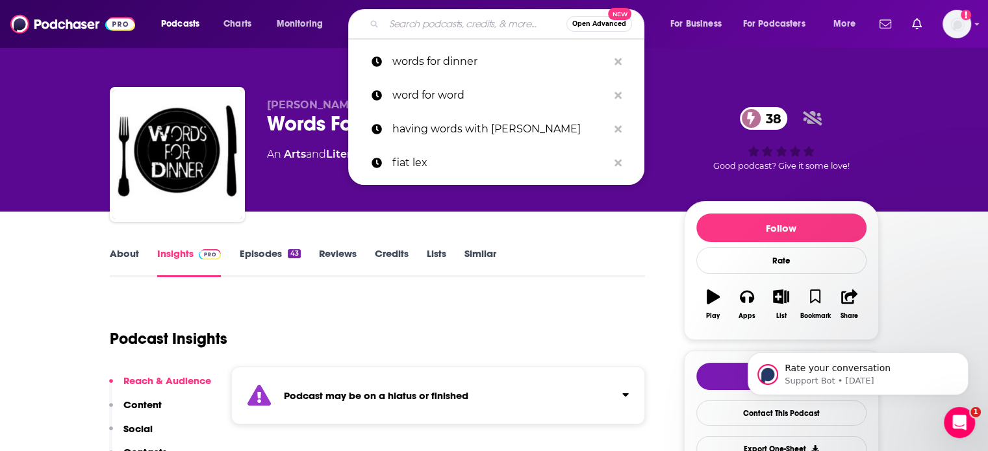
click at [421, 25] on input "Search podcasts, credits, & more..." at bounding box center [475, 24] width 183 height 21
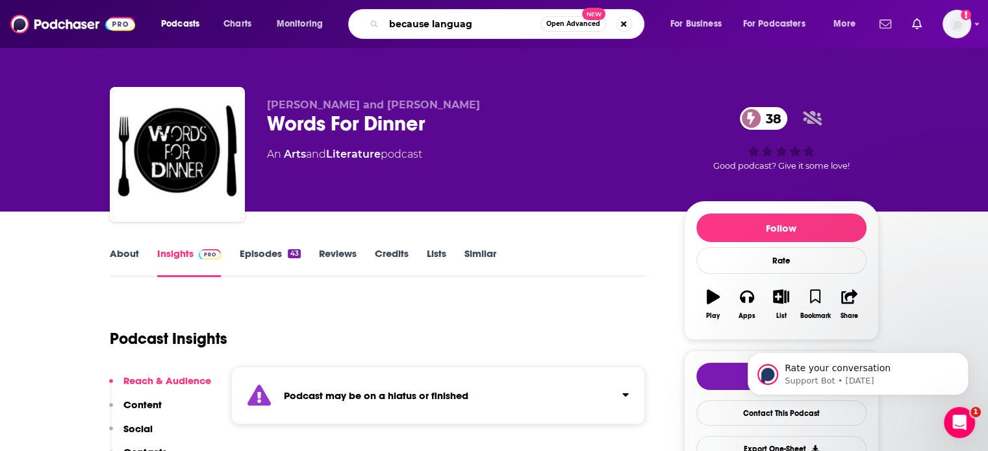
type input "because language"
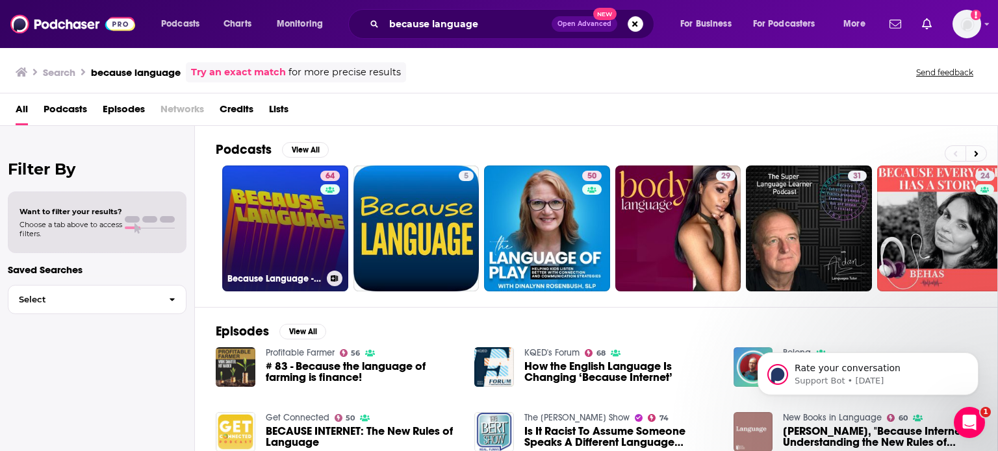
click at [318, 226] on link "64 Because Language - a podcast about linguistics, the science of language." at bounding box center [285, 229] width 126 height 126
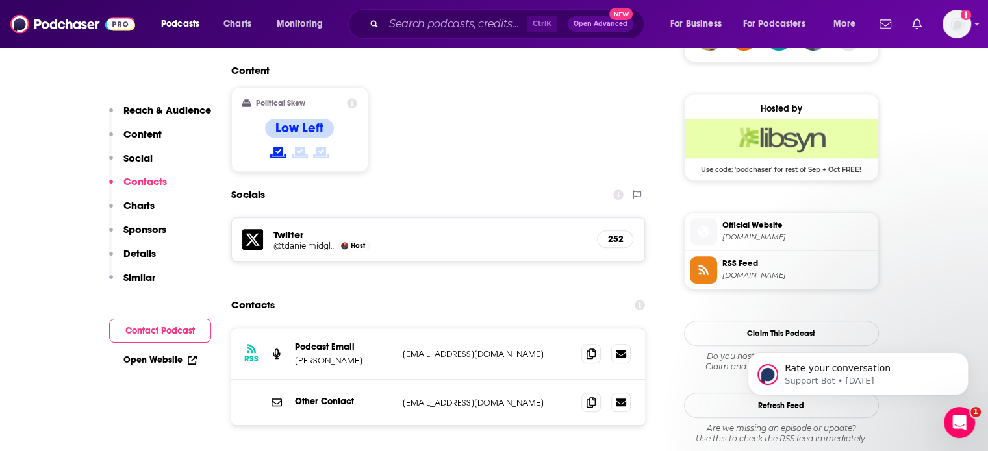
scroll to position [1000, 0]
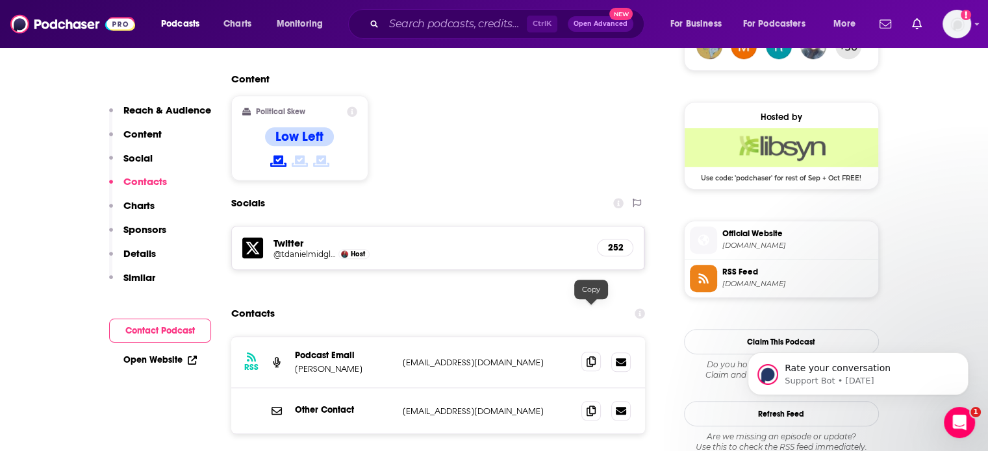
click at [592, 357] on icon at bounding box center [591, 362] width 9 height 10
